Goal: Task Accomplishment & Management: Manage account settings

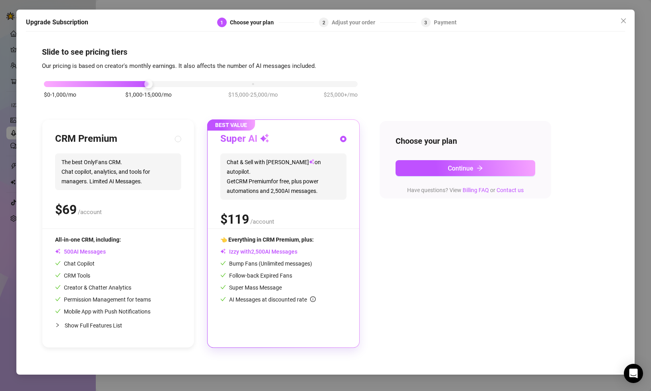
click at [95, 325] on span "Show Full Features List" at bounding box center [93, 325] width 57 height 6
radio input "true"
radio input "false"
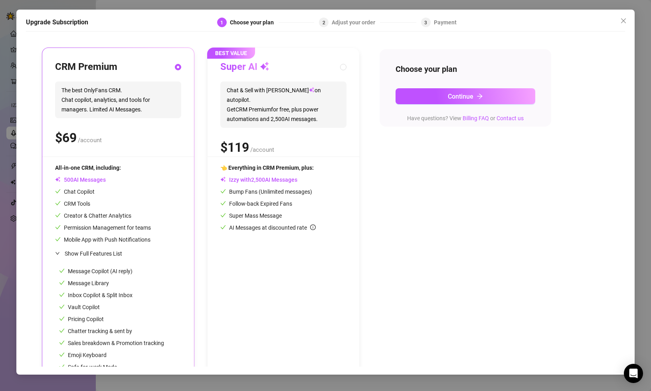
scroll to position [67, 0]
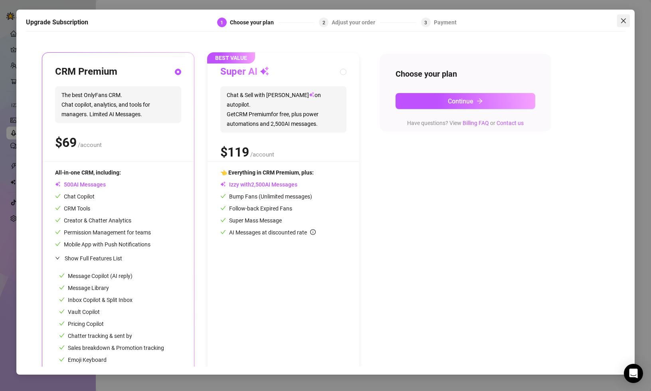
click at [624, 21] on icon "close" at bounding box center [623, 20] width 5 height 5
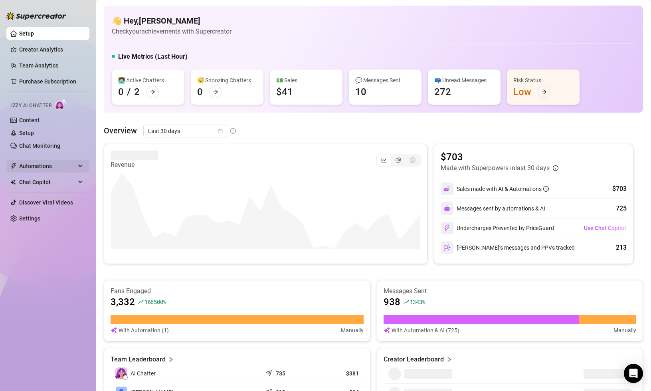
click at [65, 166] on span "Automations" at bounding box center [47, 166] width 57 height 13
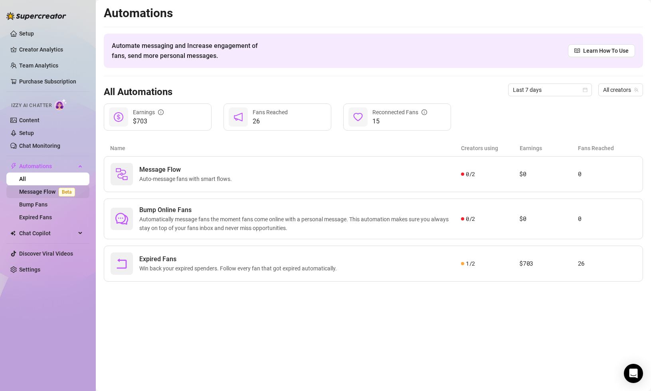
click at [41, 193] on link "Message Flow Beta" at bounding box center [48, 191] width 59 height 6
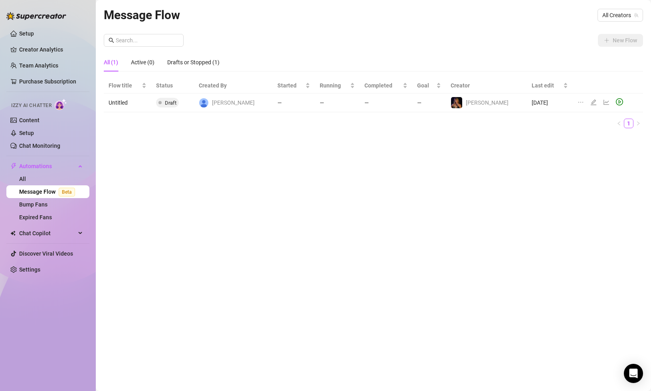
click at [162, 101] on span at bounding box center [159, 102] width 3 height 3
click at [38, 122] on link "Content" at bounding box center [29, 120] width 20 height 6
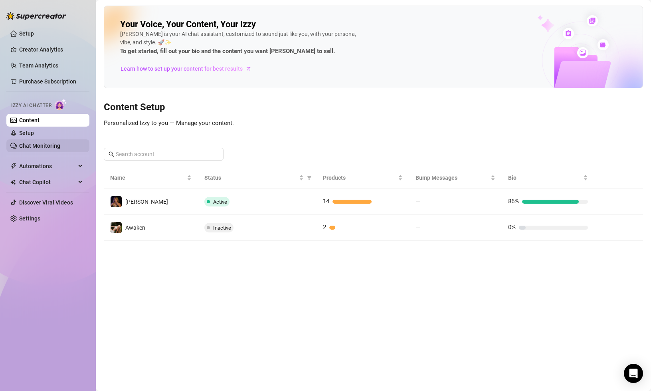
click at [50, 144] on link "Chat Monitoring" at bounding box center [39, 145] width 41 height 6
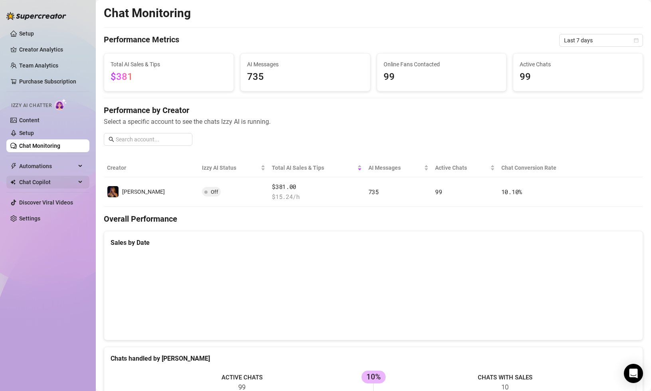
click at [47, 182] on span "Chat Copilot" at bounding box center [47, 182] width 57 height 13
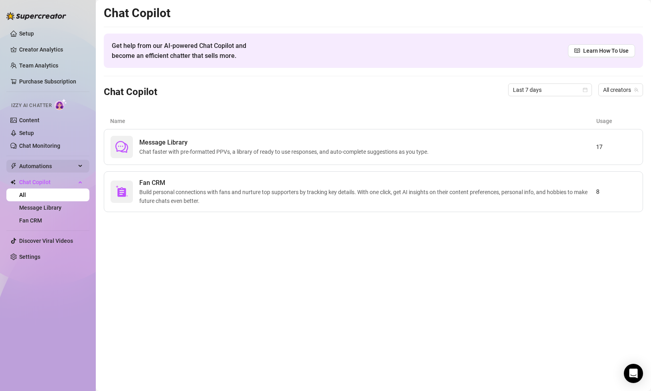
click at [51, 165] on span "Automations" at bounding box center [47, 166] width 57 height 13
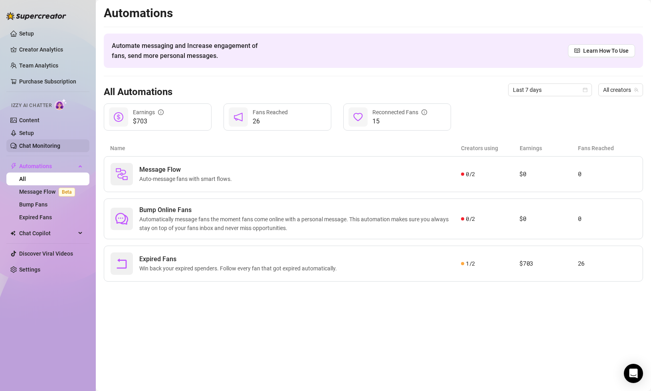
click at [59, 146] on link "Chat Monitoring" at bounding box center [39, 145] width 41 height 6
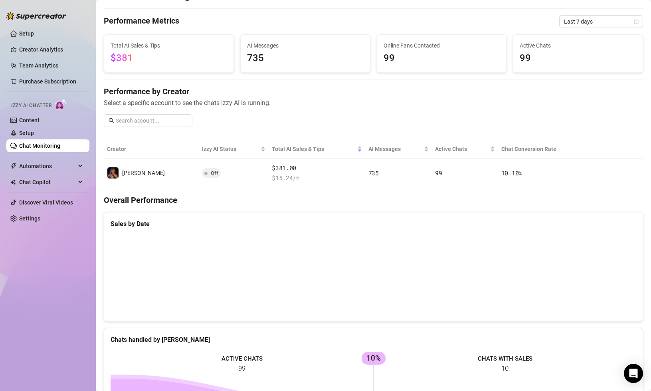
scroll to position [21, 0]
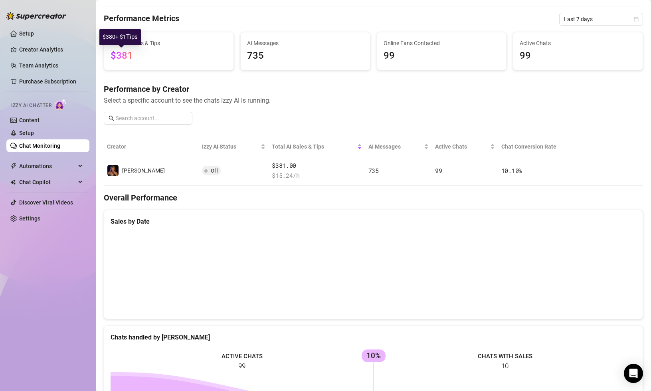
click at [122, 53] on span "$381" at bounding box center [122, 55] width 22 height 11
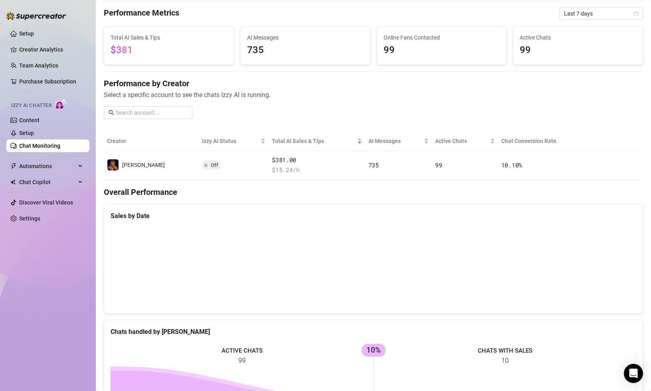
scroll to position [28, 0]
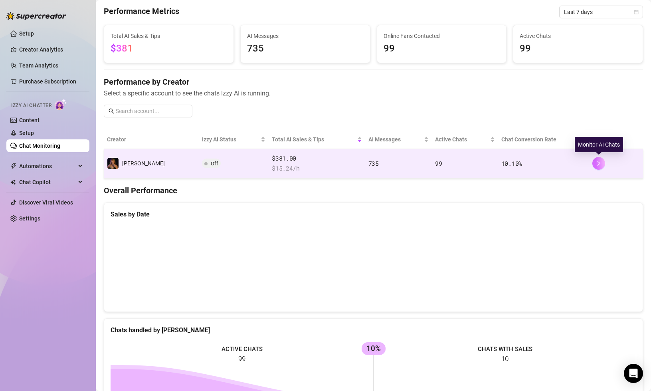
click at [599, 164] on icon "right" at bounding box center [599, 163] width 6 height 6
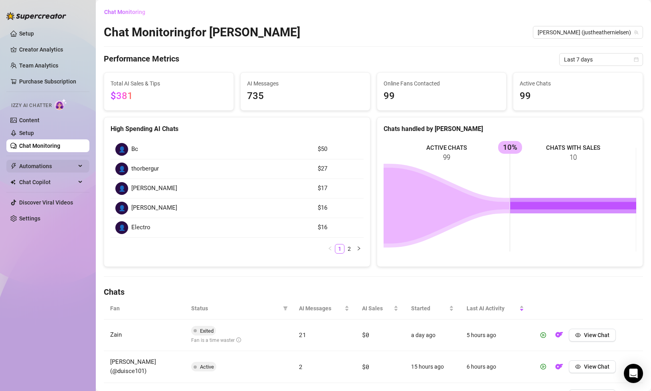
click at [57, 166] on span "Automations" at bounding box center [47, 166] width 57 height 13
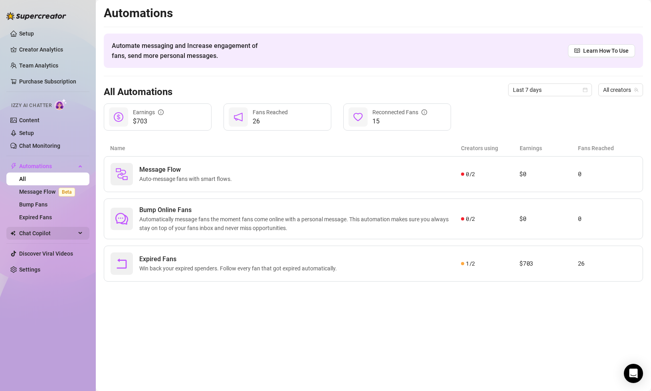
click at [53, 235] on span "Chat Copilot" at bounding box center [47, 233] width 57 height 13
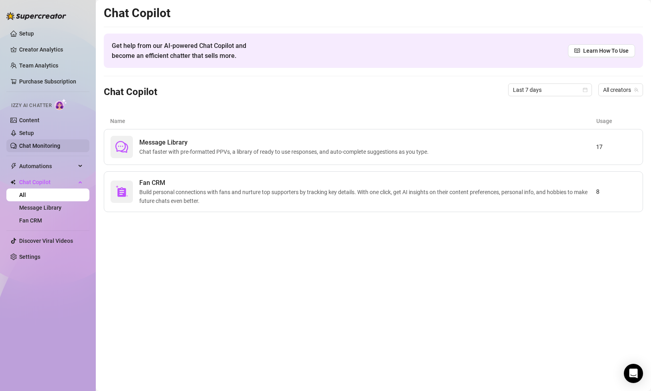
click at [54, 148] on link "Chat Monitoring" at bounding box center [39, 145] width 41 height 6
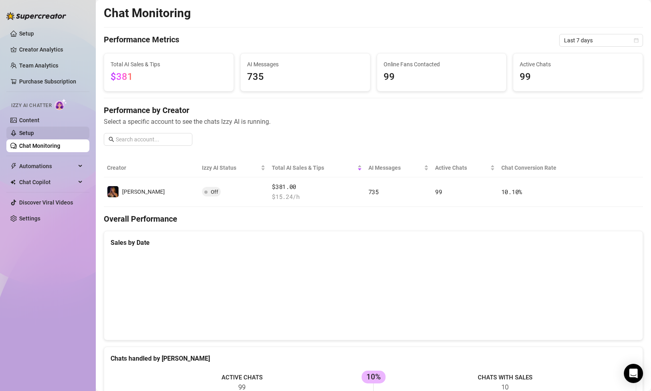
click at [34, 135] on link "Setup" at bounding box center [26, 133] width 15 height 6
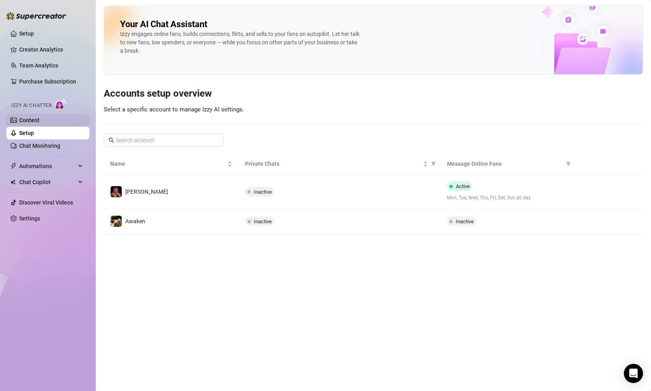
click at [39, 119] on link "Content" at bounding box center [29, 120] width 20 height 6
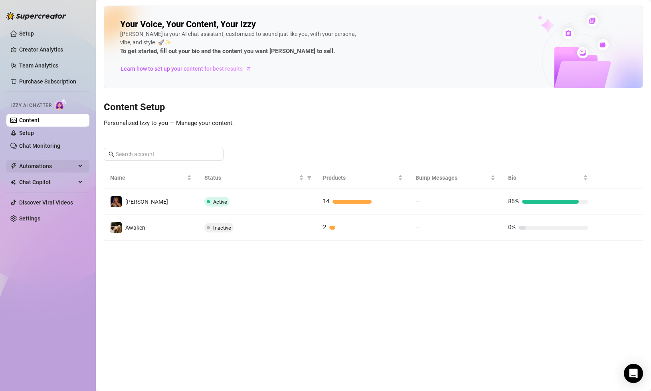
click at [67, 168] on span "Automations" at bounding box center [47, 166] width 57 height 13
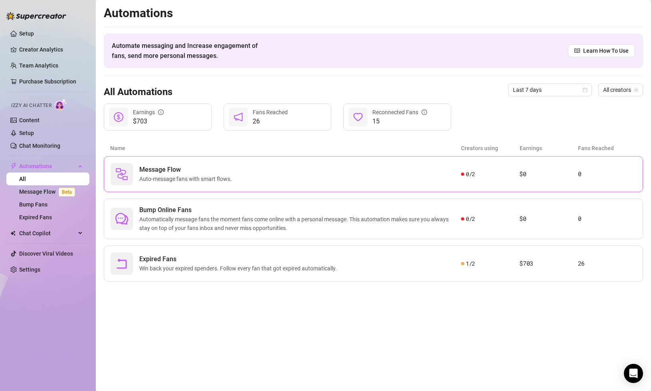
click at [162, 170] on span "Message Flow" at bounding box center [187, 170] width 96 height 10
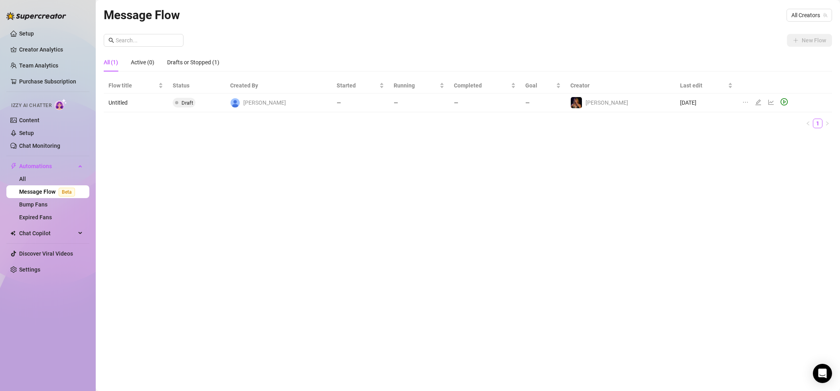
click at [650, 159] on div "Message Flow All Creators New Flow All (1) Active (0) Drafts or Stopped (1) Flo…" at bounding box center [468, 186] width 728 height 361
click at [650, 102] on td "[DATE]" at bounding box center [706, 102] width 62 height 19
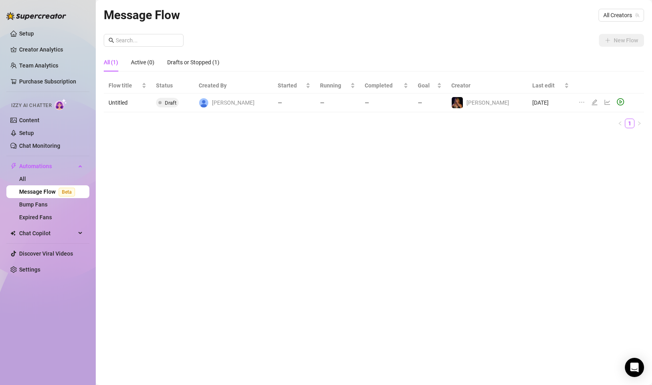
click at [228, 133] on div "Flow title Status Created By Started Running Completed Goal Creator Last edit U…" at bounding box center [374, 106] width 540 height 57
click at [175, 99] on span "Draft" at bounding box center [167, 103] width 23 height 10
click at [130, 104] on td "Untitled" at bounding box center [127, 102] width 47 height 19
drag, startPoint x: 122, startPoint y: 101, endPoint x: 186, endPoint y: 101, distance: 63.4
click at [123, 101] on td "Untitled" at bounding box center [127, 102] width 47 height 19
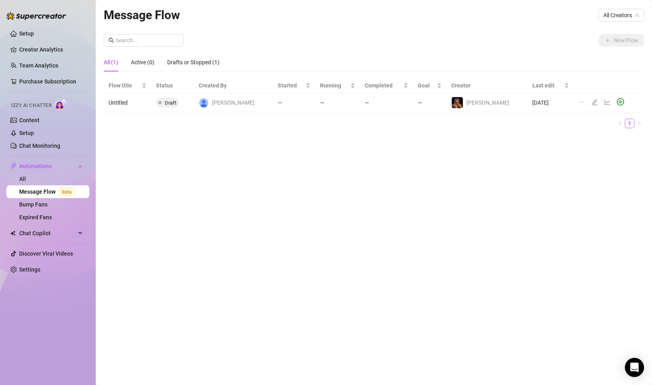
click at [336, 124] on ul "1" at bounding box center [374, 123] width 540 height 10
click at [141, 61] on div "Active (0)" at bounding box center [143, 62] width 24 height 9
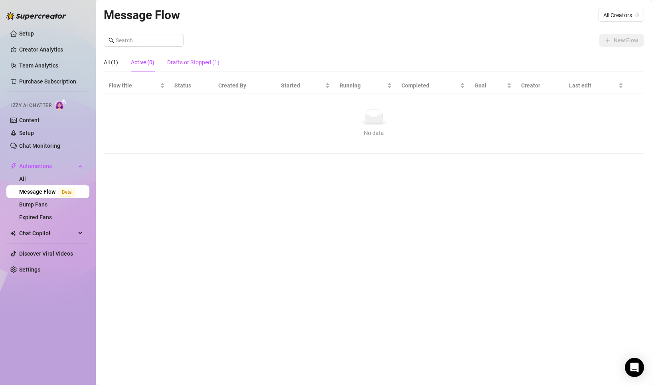
click at [197, 60] on div "Drafts or Stopped (1)" at bounding box center [193, 62] width 52 height 9
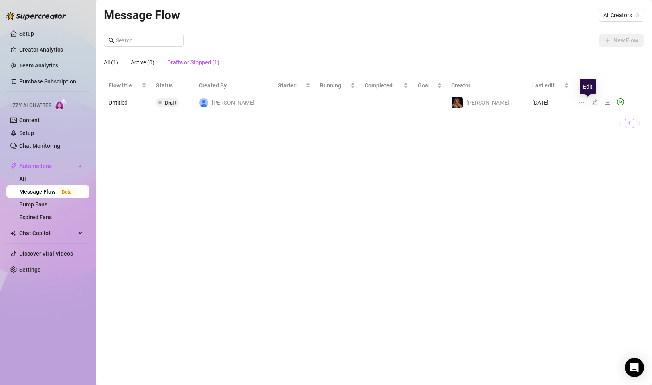
click at [592, 102] on icon "edit" at bounding box center [595, 102] width 6 height 6
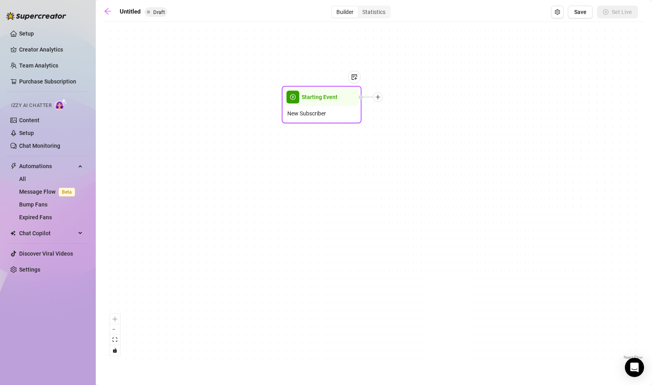
drag, startPoint x: 385, startPoint y: 203, endPoint x: 331, endPoint y: 114, distance: 104.7
click at [331, 114] on div "New Subscriber" at bounding box center [321, 113] width 75 height 15
click at [379, 97] on icon "plus" at bounding box center [377, 97] width 4 height 0
click at [412, 126] on div "Message" at bounding box center [417, 125] width 58 height 14
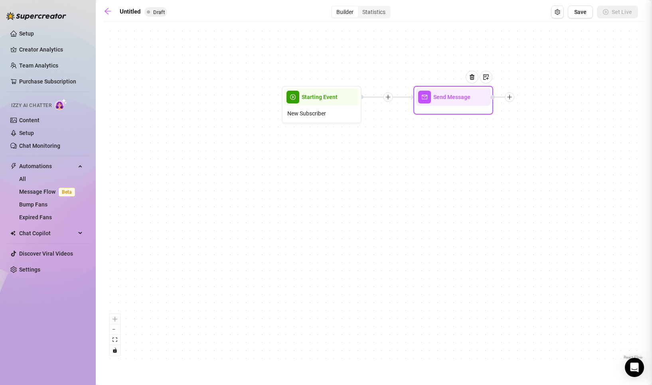
type textarea "Write your message here"
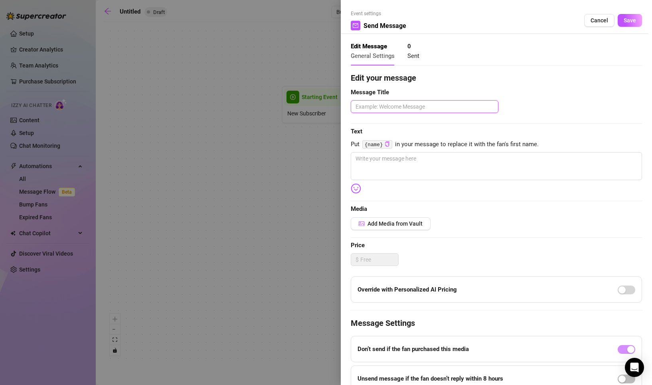
click at [426, 106] on textarea at bounding box center [425, 106] width 148 height 13
click at [604, 22] on span "Cancel" at bounding box center [599, 20] width 18 height 6
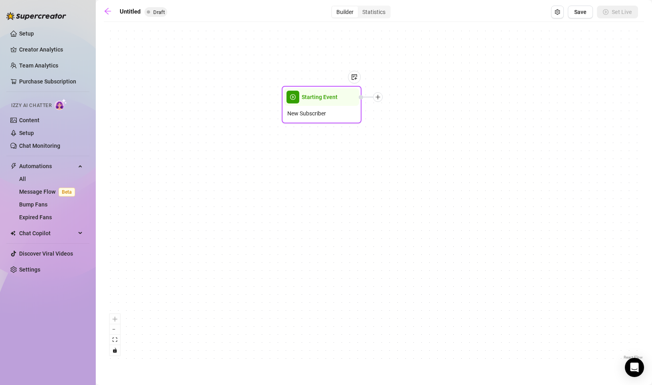
click at [379, 97] on icon "plus" at bounding box center [378, 97] width 6 height 6
click at [410, 152] on div "Merge Nodes" at bounding box center [417, 152] width 58 height 14
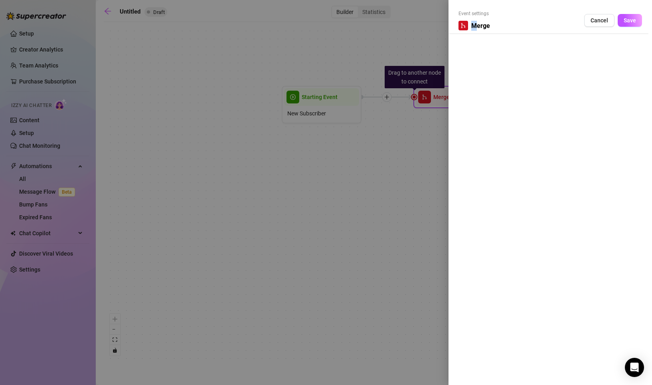
drag, startPoint x: 476, startPoint y: 23, endPoint x: 452, endPoint y: 39, distance: 28.5
click at [450, 39] on div "Event settings Merge Cancel Save" at bounding box center [549, 192] width 203 height 385
click at [537, 38] on div "Event settings Merge Cancel Save" at bounding box center [549, 192] width 203 height 385
click at [600, 21] on span "Cancel" at bounding box center [599, 20] width 18 height 6
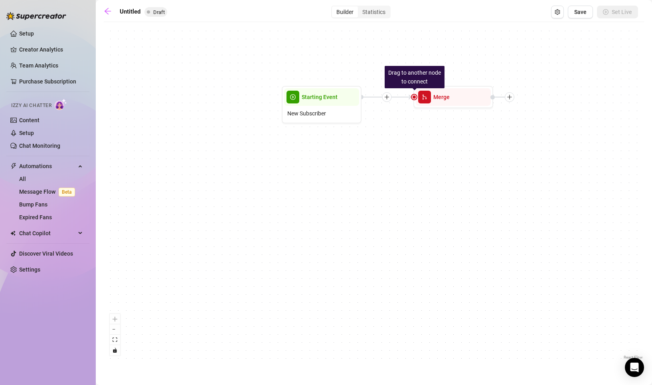
click at [438, 123] on div "Drag to another node to connect Merge Starting Event New Subscriber" at bounding box center [374, 193] width 540 height 335
click at [108, 10] on icon "arrow-left" at bounding box center [108, 11] width 8 height 8
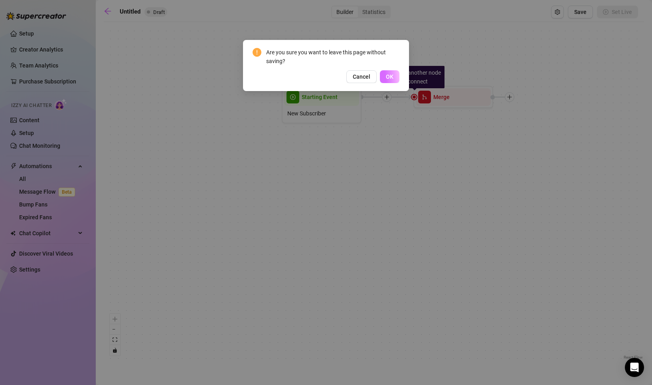
click at [393, 78] on span "OK" at bounding box center [390, 76] width 8 height 6
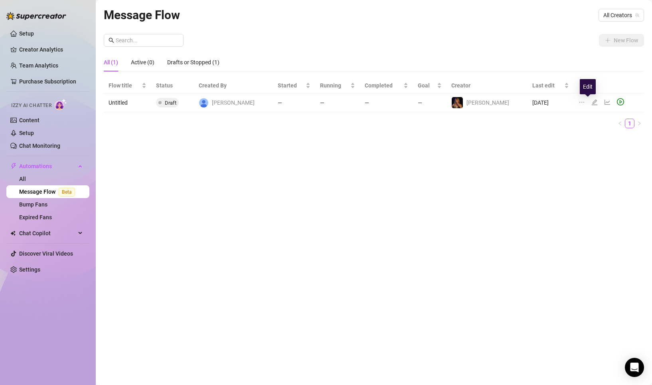
click at [591, 101] on icon "edit" at bounding box center [594, 102] width 6 height 6
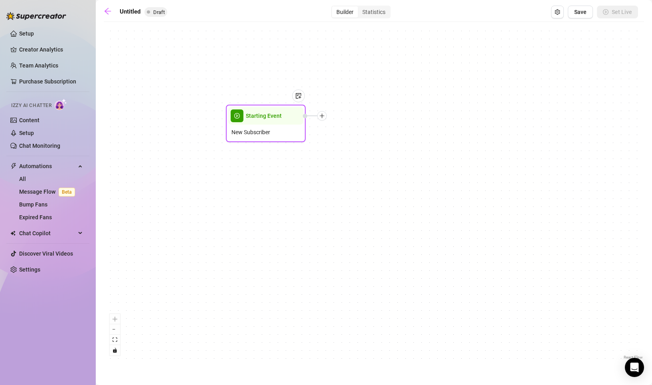
drag, startPoint x: 388, startPoint y: 191, endPoint x: 279, endPoint y: 120, distance: 129.6
click at [279, 120] on div "Starting Event" at bounding box center [265, 116] width 75 height 18
click at [341, 145] on div "Starting Event New Subscriber" at bounding box center [374, 193] width 540 height 335
click at [326, 119] on div at bounding box center [315, 116] width 24 height 10
click at [323, 114] on icon "plus" at bounding box center [322, 116] width 6 height 6
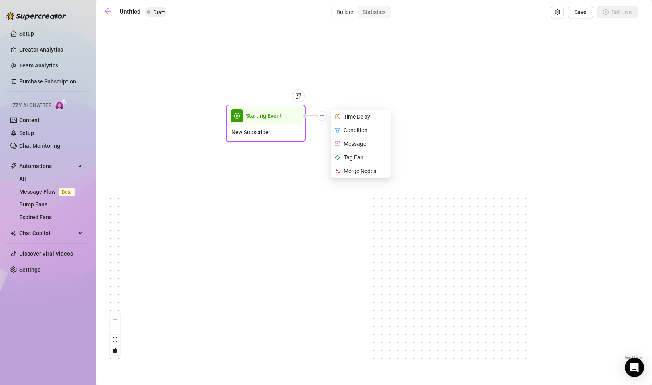
click at [354, 141] on div "Message" at bounding box center [361, 144] width 58 height 14
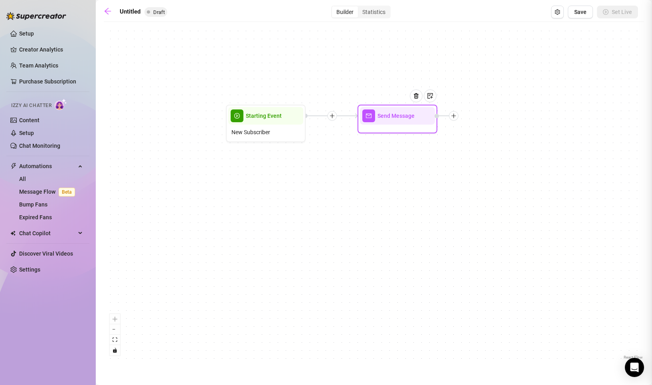
type textarea "Write your message here"
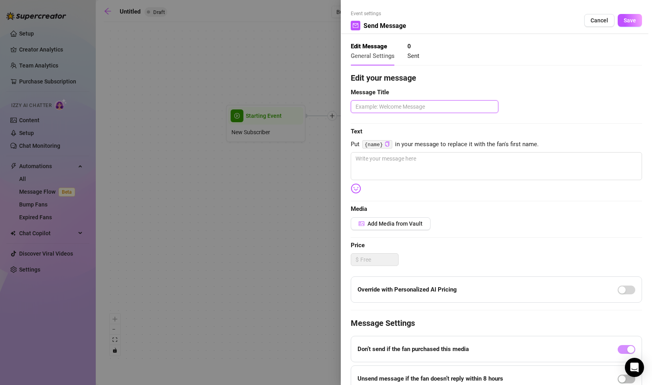
click at [423, 107] on textarea at bounding box center [425, 106] width 148 height 13
type textarea "h"
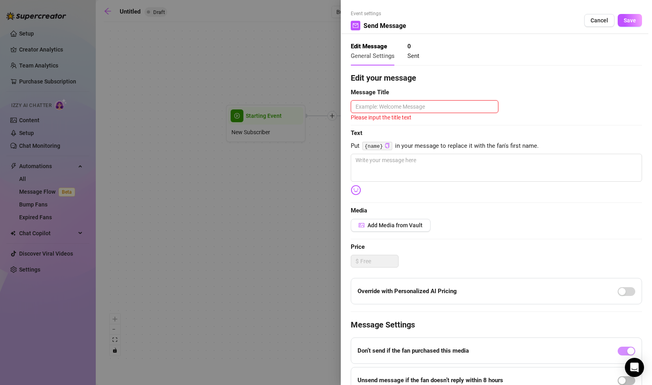
type textarea "F"
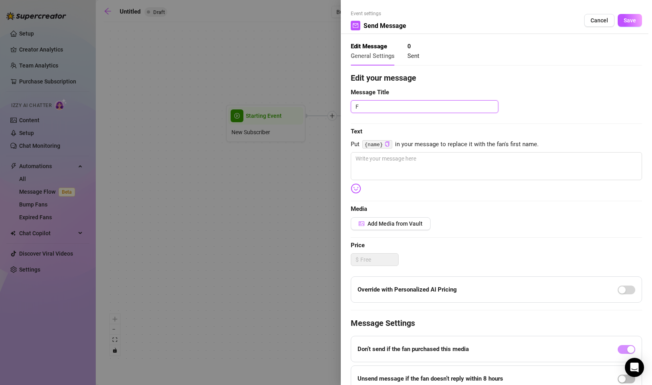
type textarea "Fe"
type textarea "Fet"
type textarea "Feti"
type textarea "Fetis"
type textarea "Fetish"
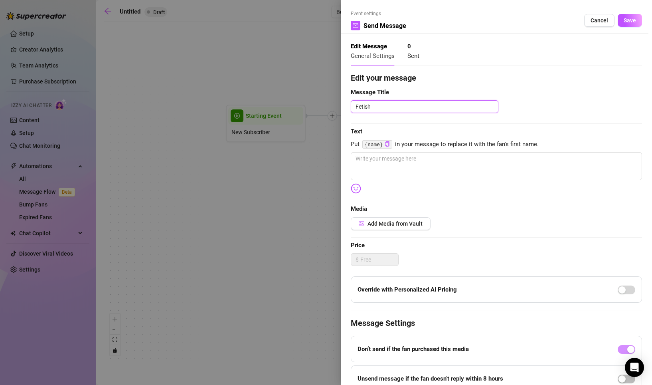
type textarea "Fetishe"
type textarea "Fetishes"
click at [422, 164] on textarea at bounding box center [496, 166] width 291 height 28
type textarea "W"
type textarea "WH"
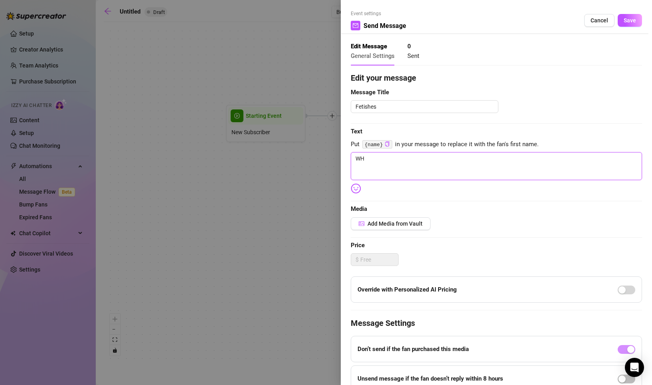
type textarea "WHa"
type textarea "WHat"
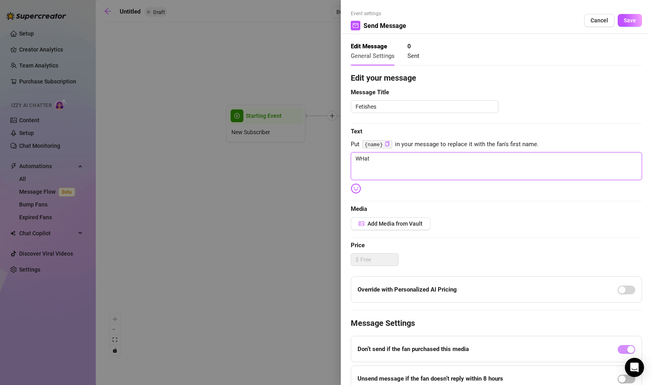
type textarea "WHat"
type textarea "WHat a"
type textarea "WHat ar"
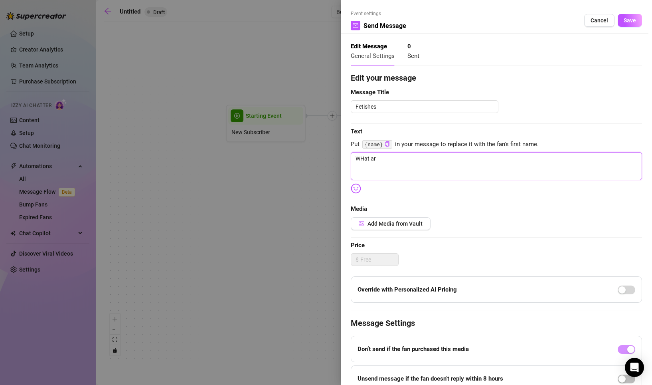
type textarea "WHat are"
type textarea "WHat are y"
type textarea "WHat are yo"
type textarea "WHat are you"
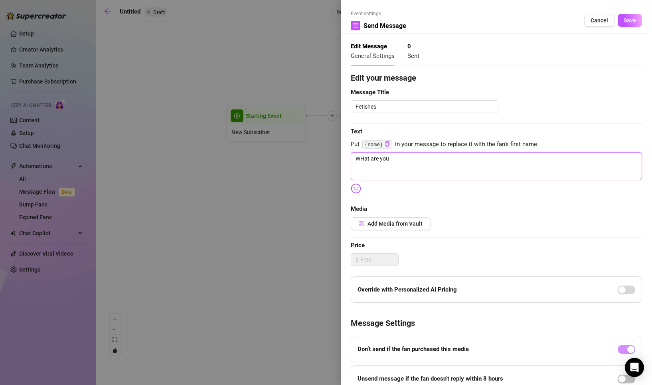
type textarea "WHat are you"
type textarea "WHat are you i"
type textarea "WHat are you in"
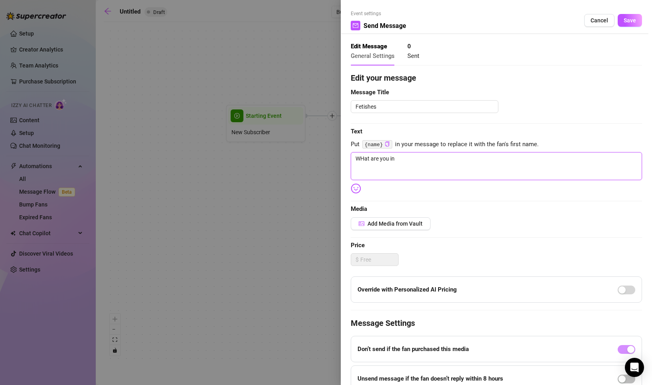
type textarea "WHat are you int"
type textarea "WHat are you inte"
type textarea "WHat are you inter"
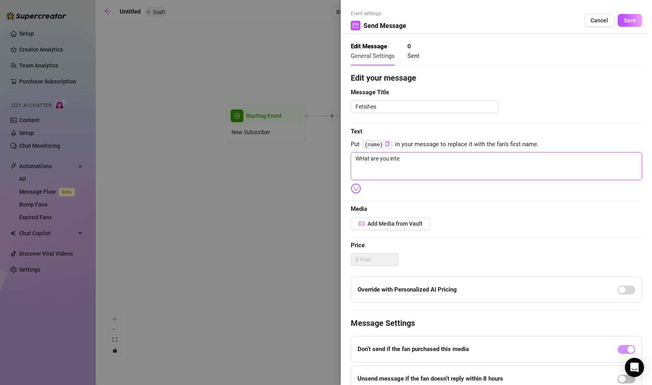
type textarea "WHat are you inter"
type textarea "WHat are you intere"
type textarea "WHat are you interes"
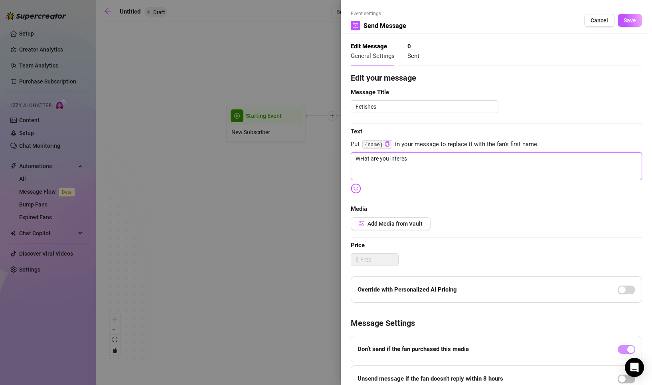
type textarea "WHat are you interest"
type textarea "WHat are you intereste"
type textarea "WHat are you interested"
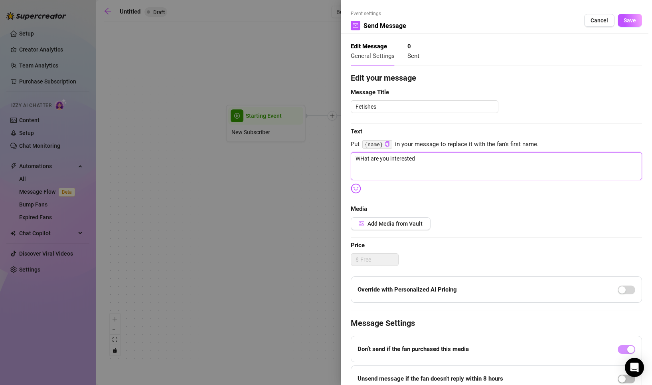
type textarea "WHat are you interested"
type textarea "WHat are you interested i"
type textarea "WHat are you interested"
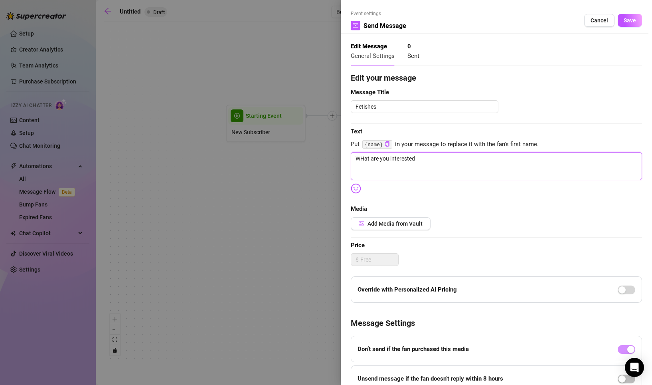
type textarea "WHat are you interested"
type textarea "WHat are you interested i"
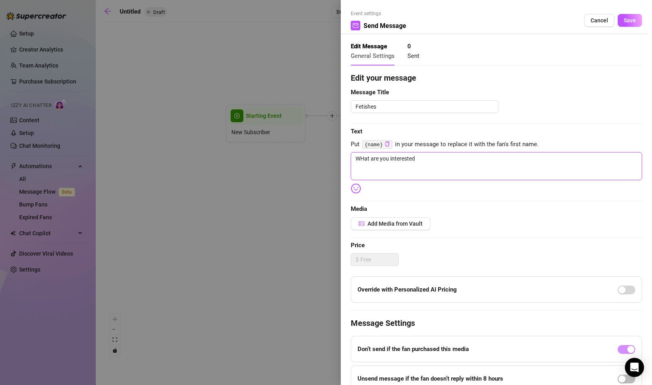
type textarea "WHat are you interested i"
type textarea "WHat are you interested in"
type textarea "WHat are you interested in?"
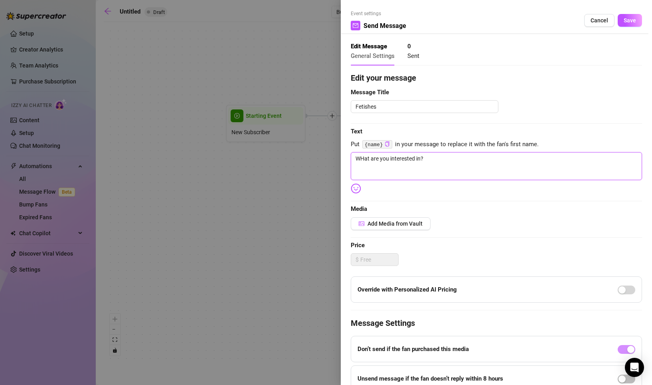
click at [361, 160] on textarea "WHat are you interested in?" at bounding box center [496, 166] width 291 height 28
type textarea "What are you interested in?"
click at [428, 201] on div "Edit your message Message Title Fetishes Text Put {name} in your message to rep…" at bounding box center [496, 246] width 291 height 349
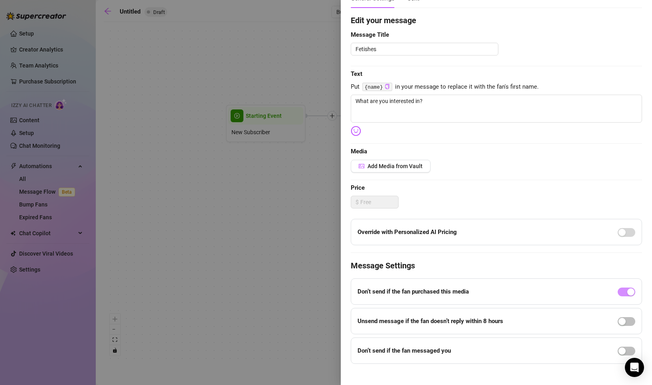
scroll to position [66, 0]
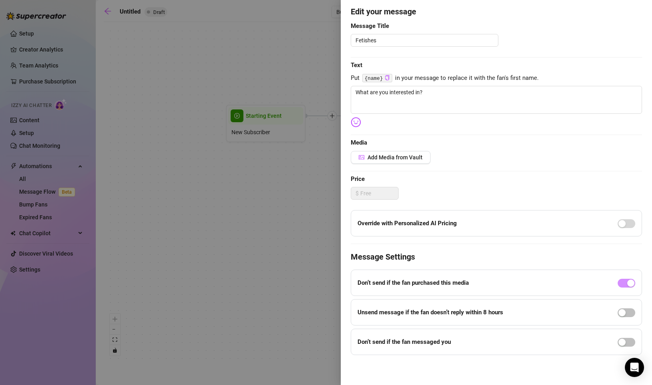
click at [451, 274] on div "Don’t send if the fan purchased this media" at bounding box center [496, 282] width 291 height 26
click at [451, 282] on strong "Don’t send if the fan purchased this media" at bounding box center [412, 282] width 111 height 7
drag, startPoint x: 451, startPoint y: 282, endPoint x: 361, endPoint y: 282, distance: 90.6
click at [361, 282] on strong "Don’t send if the fan purchased this media" at bounding box center [412, 282] width 111 height 7
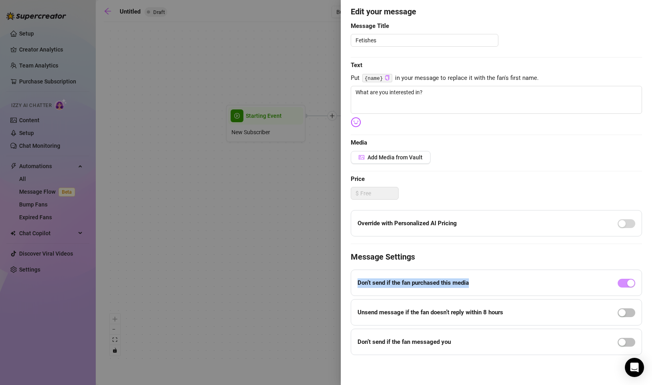
drag, startPoint x: 357, startPoint y: 282, endPoint x: 481, endPoint y: 290, distance: 123.6
click at [481, 290] on div "Don’t send if the fan purchased this media" at bounding box center [496, 282] width 291 height 26
drag, startPoint x: 474, startPoint y: 285, endPoint x: 345, endPoint y: 286, distance: 128.5
click at [345, 286] on div "Event settings Send Message Cancel Save Edit Message General Settings 0 Sent Ed…" at bounding box center [496, 192] width 311 height 385
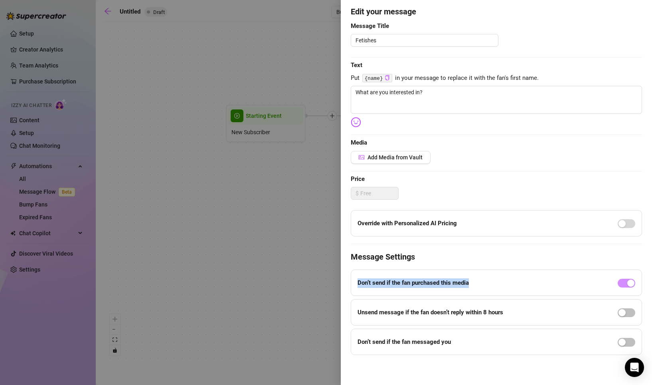
click at [382, 284] on strong "Don’t send if the fan purchased this media" at bounding box center [412, 282] width 111 height 7
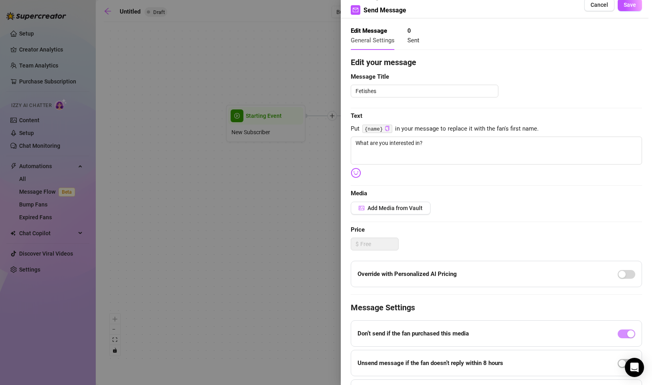
scroll to position [0, 0]
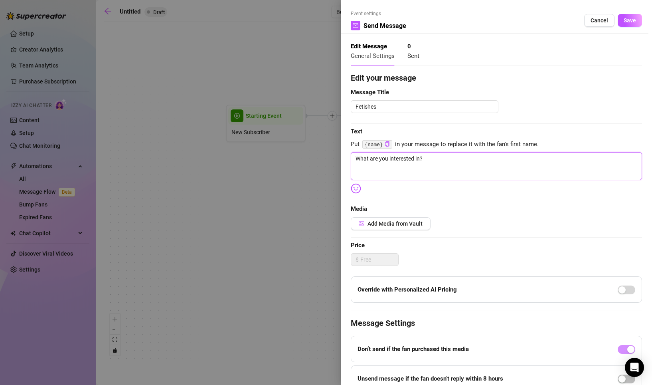
click at [459, 167] on textarea "What are you interested in?" at bounding box center [496, 166] width 291 height 28
click at [635, 23] on span "Save" at bounding box center [630, 20] width 12 height 6
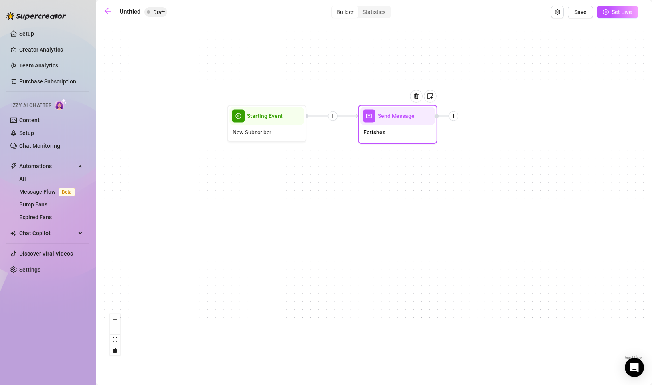
click at [456, 116] on icon "plus" at bounding box center [453, 116] width 6 height 6
click at [483, 156] on div "Tag Fan" at bounding box center [493, 157] width 58 height 14
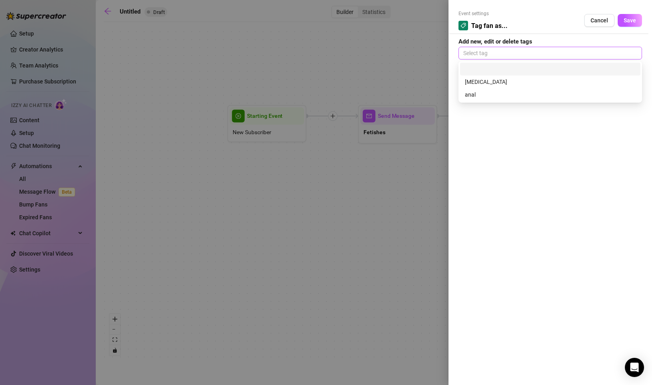
click at [523, 47] on div at bounding box center [550, 52] width 180 height 11
click at [596, 20] on span "Cancel" at bounding box center [599, 20] width 18 height 6
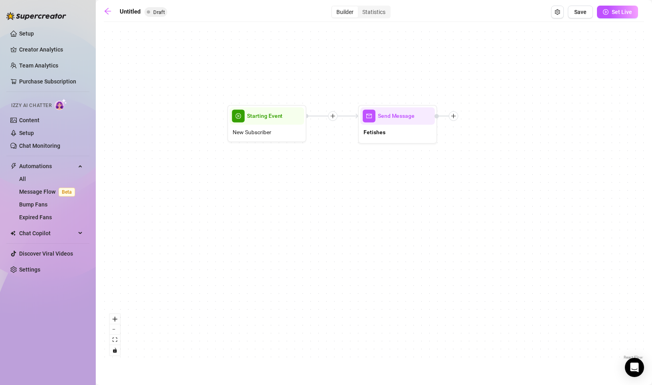
click at [331, 117] on icon "plus" at bounding box center [333, 116] width 6 height 6
click at [365, 141] on div "Message" at bounding box center [371, 144] width 58 height 14
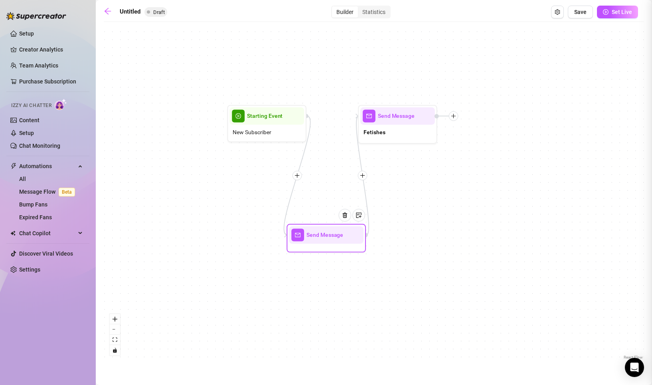
type textarea "Write your message here"
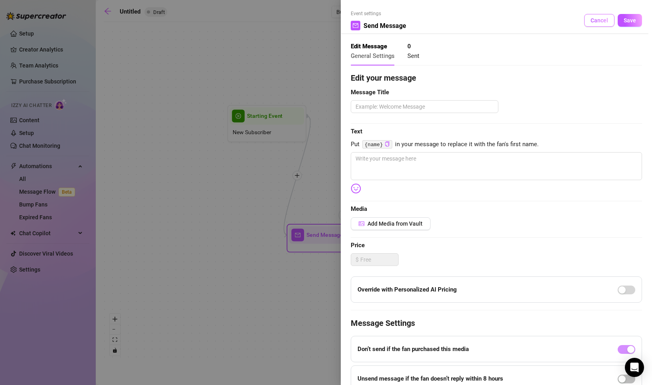
click at [597, 18] on span "Cancel" at bounding box center [599, 20] width 18 height 6
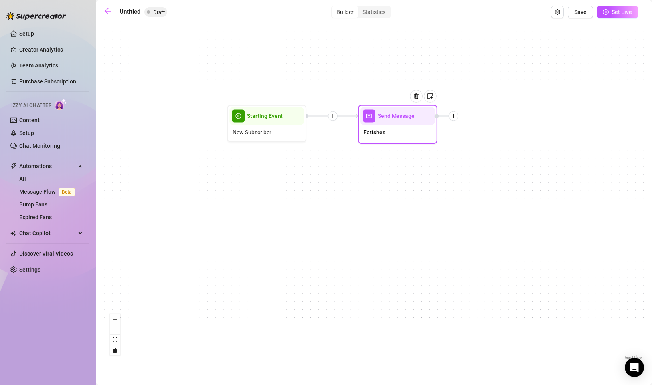
click at [456, 118] on div at bounding box center [454, 116] width 10 height 10
click at [497, 170] on div "Merge Nodes" at bounding box center [493, 171] width 58 height 14
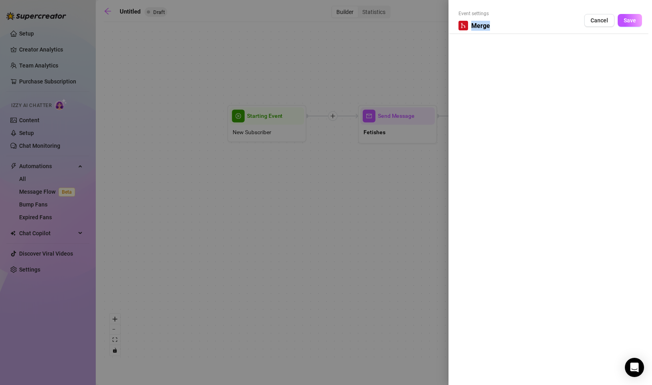
drag, startPoint x: 460, startPoint y: 25, endPoint x: 500, endPoint y: 27, distance: 40.0
click at [500, 27] on div "Event settings Merge Cancel Save" at bounding box center [550, 22] width 184 height 24
click at [632, 23] on span "Save" at bounding box center [630, 20] width 12 height 6
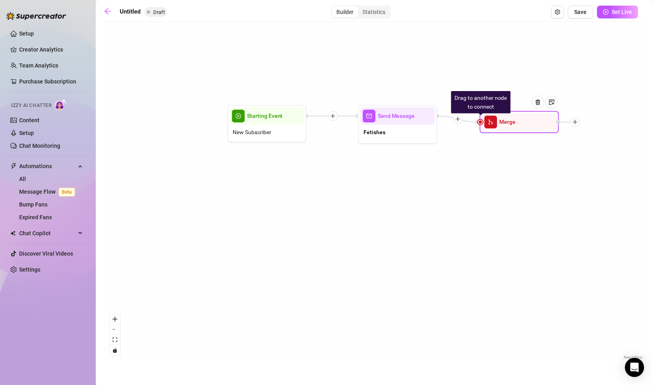
drag, startPoint x: 489, startPoint y: 118, endPoint x: 481, endPoint y: 124, distance: 10.9
click at [481, 124] on div "Drag to another node to connect Merge" at bounding box center [519, 122] width 79 height 22
click at [575, 125] on div at bounding box center [575, 122] width 10 height 10
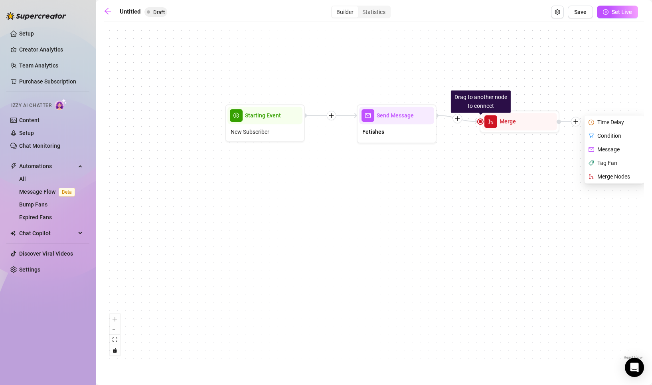
click at [539, 183] on div "Drag to another node to connect Merge Time Delay Condition Message Tag Fan Merg…" at bounding box center [374, 193] width 540 height 335
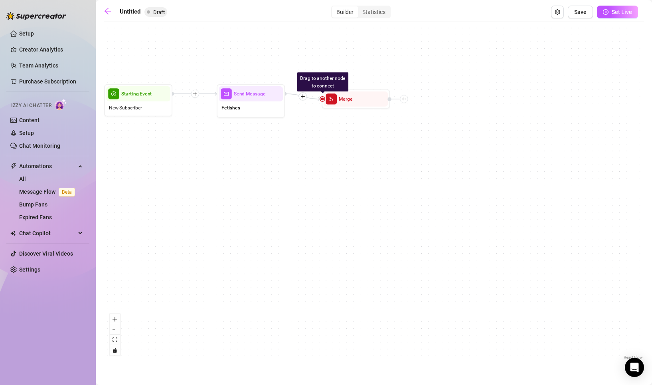
drag, startPoint x: 539, startPoint y: 183, endPoint x: 372, endPoint y: 152, distance: 169.3
click at [372, 152] on div "Drag to another node to connect Merge Send Message Fetishes Starting Event New …" at bounding box center [374, 193] width 540 height 335
click at [405, 99] on icon "plus" at bounding box center [403, 99] width 5 height 5
click at [372, 148] on div "Drag to another node to connect Merge Time Delay Condition Message Tag Fan Merg…" at bounding box center [374, 193] width 540 height 335
click at [322, 99] on div at bounding box center [322, 99] width 4 height 4
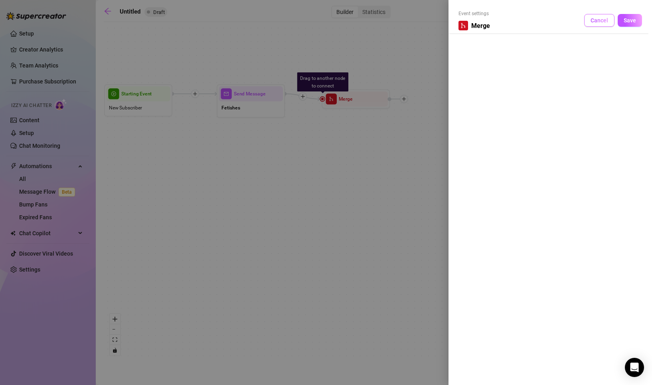
click at [599, 23] on span "Cancel" at bounding box center [599, 20] width 18 height 6
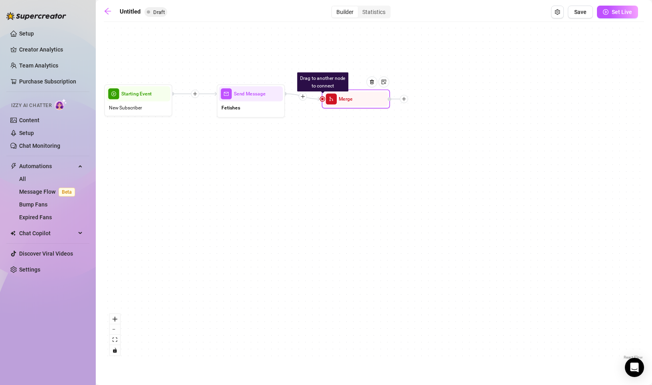
click at [343, 101] on span "Merge" at bounding box center [346, 99] width 14 height 8
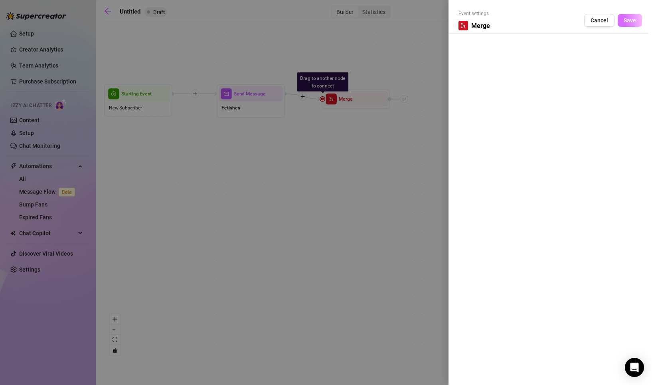
click at [635, 17] on button "Save" at bounding box center [630, 20] width 24 height 13
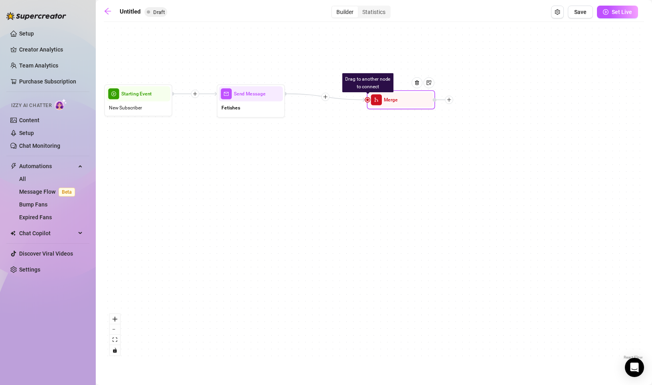
drag, startPoint x: 370, startPoint y: 96, endPoint x: 416, endPoint y: 97, distance: 45.9
click at [416, 97] on div at bounding box center [420, 87] width 30 height 35
click at [325, 97] on icon "plus" at bounding box center [326, 97] width 4 height 0
click at [354, 107] on div "Condition" at bounding box center [359, 109] width 50 height 12
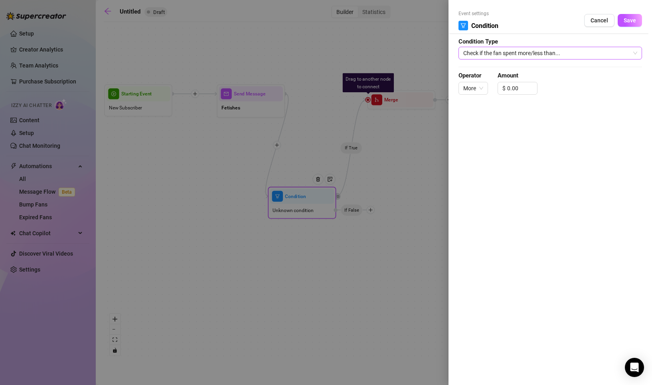
click at [557, 49] on span "Check if the fan spent more/less than..." at bounding box center [550, 53] width 174 height 12
click at [372, 211] on div at bounding box center [326, 192] width 652 height 385
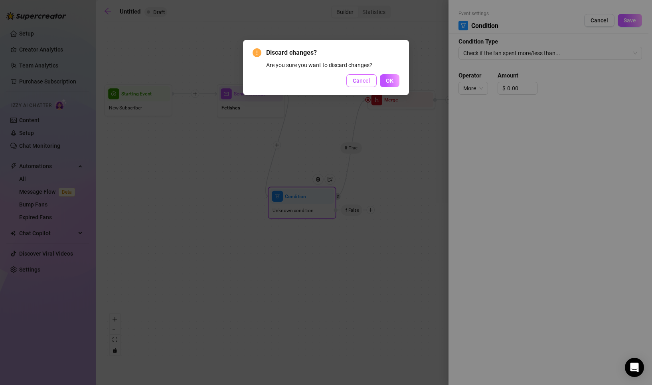
click at [365, 81] on span "Cancel" at bounding box center [362, 80] width 18 height 6
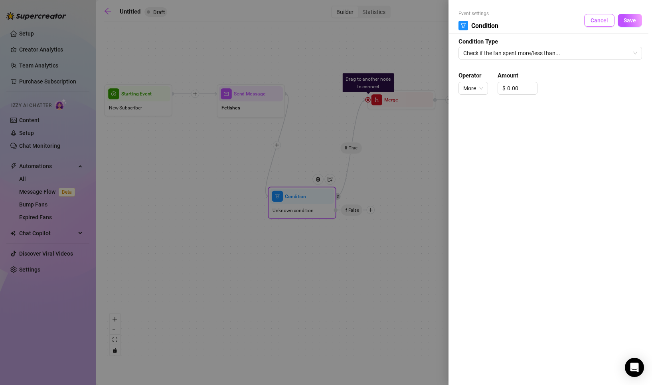
click at [599, 17] on button "Cancel" at bounding box center [599, 20] width 30 height 13
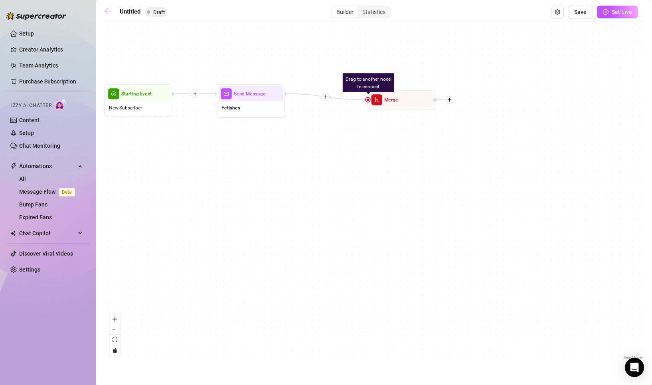
click at [107, 10] on icon "arrow-left" at bounding box center [108, 11] width 8 height 8
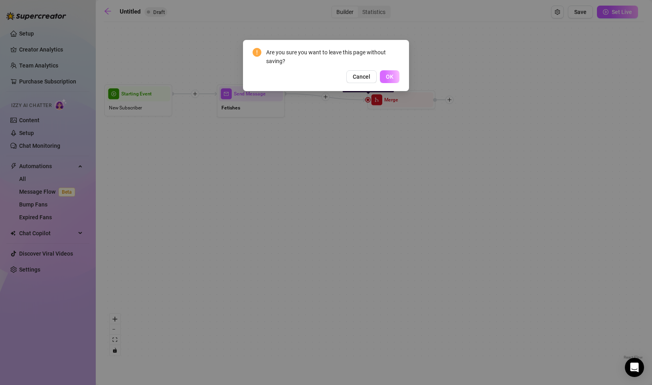
click at [397, 77] on button "OK" at bounding box center [390, 76] width 20 height 13
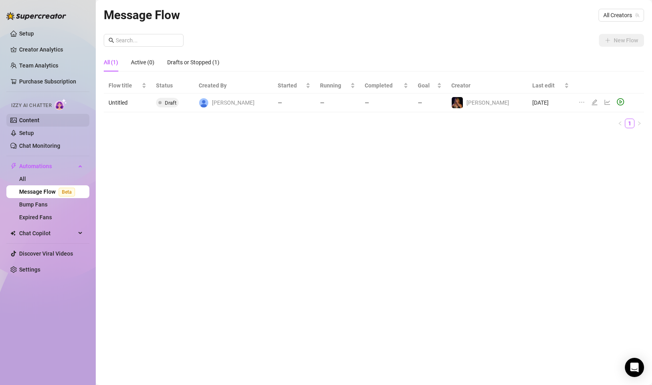
click at [39, 118] on link "Content" at bounding box center [29, 120] width 20 height 6
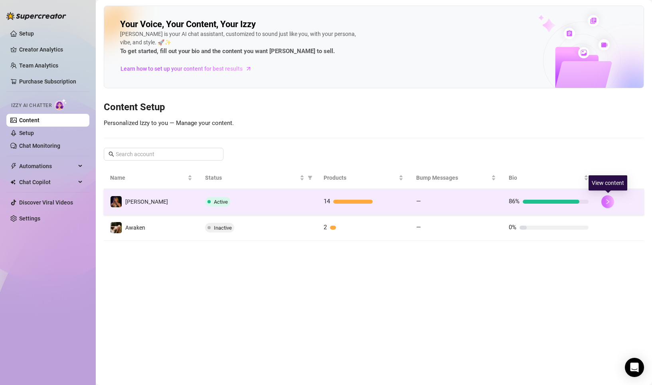
click at [609, 199] on icon "right" at bounding box center [608, 202] width 6 height 6
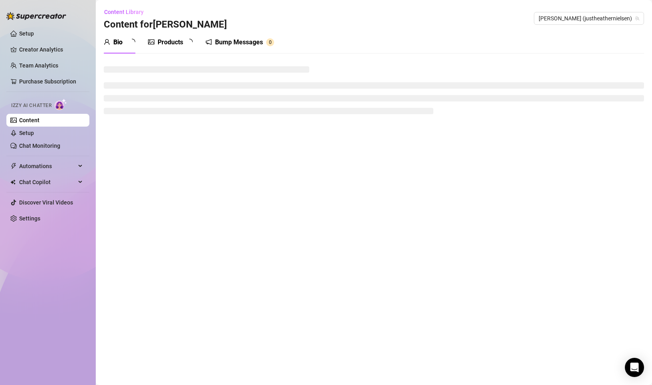
click at [154, 42] on icon "picture" at bounding box center [151, 42] width 6 height 6
click at [175, 40] on div "Products" at bounding box center [171, 43] width 26 height 10
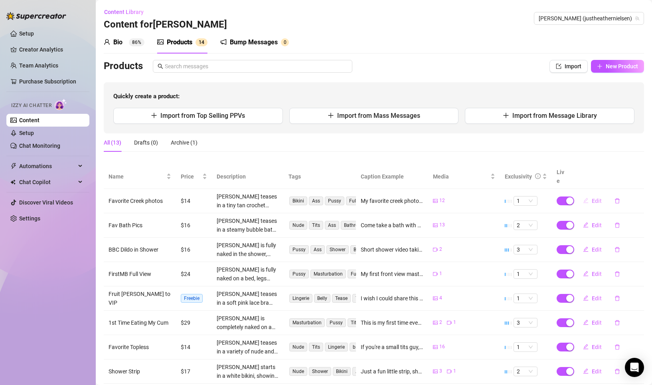
click at [594, 197] on span "Edit" at bounding box center [597, 200] width 10 height 6
type textarea "My favorite creek photos :) A recreation of one of my favorite sexual experienc…"
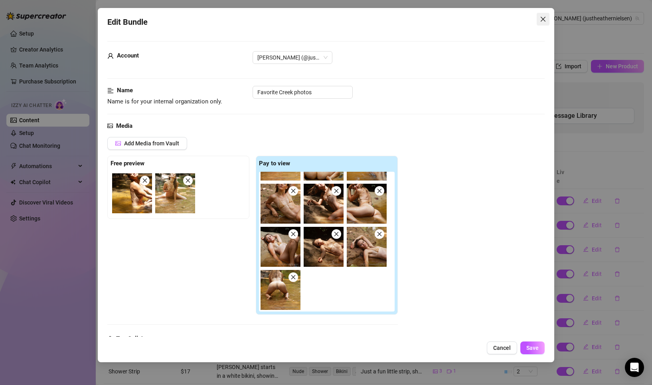
click at [547, 17] on span "Close" at bounding box center [543, 19] width 13 height 6
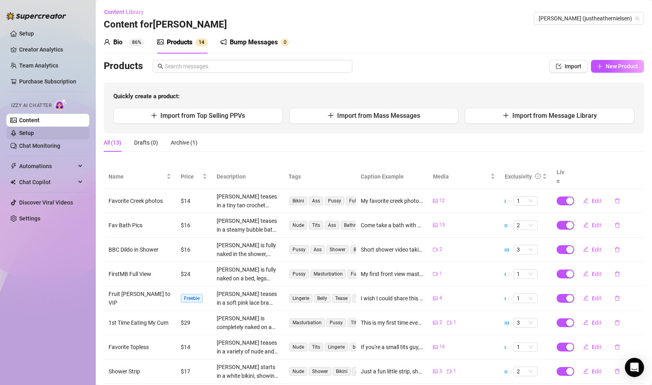
click at [34, 133] on link "Setup" at bounding box center [26, 133] width 15 height 6
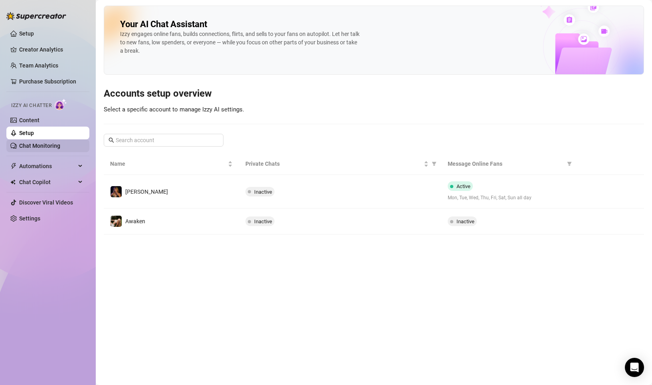
click at [53, 143] on link "Chat Monitoring" at bounding box center [39, 145] width 41 height 6
